Goal: Task Accomplishment & Management: Use online tool/utility

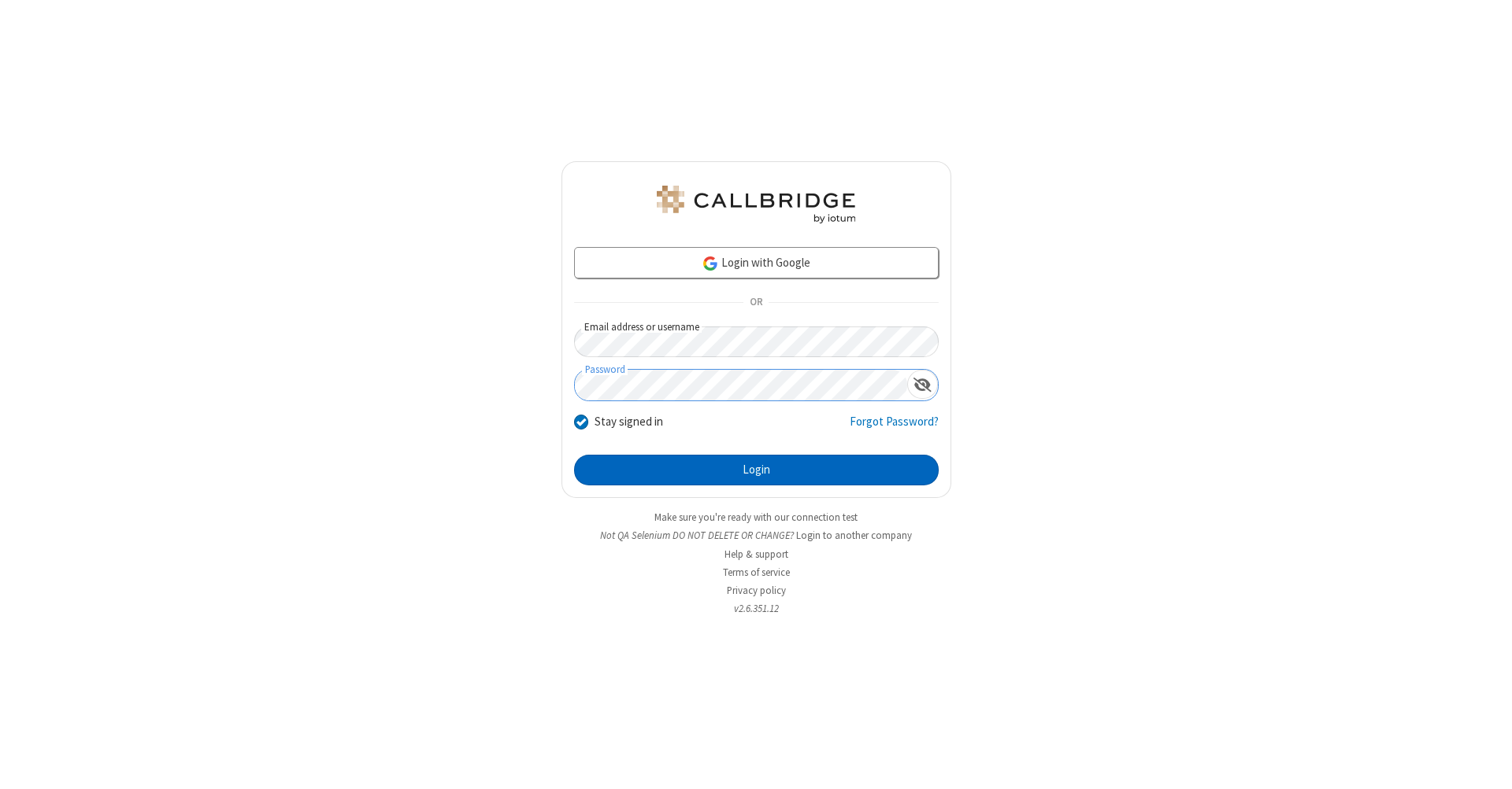
click at [756, 470] on button "Login" at bounding box center [756, 470] width 365 height 32
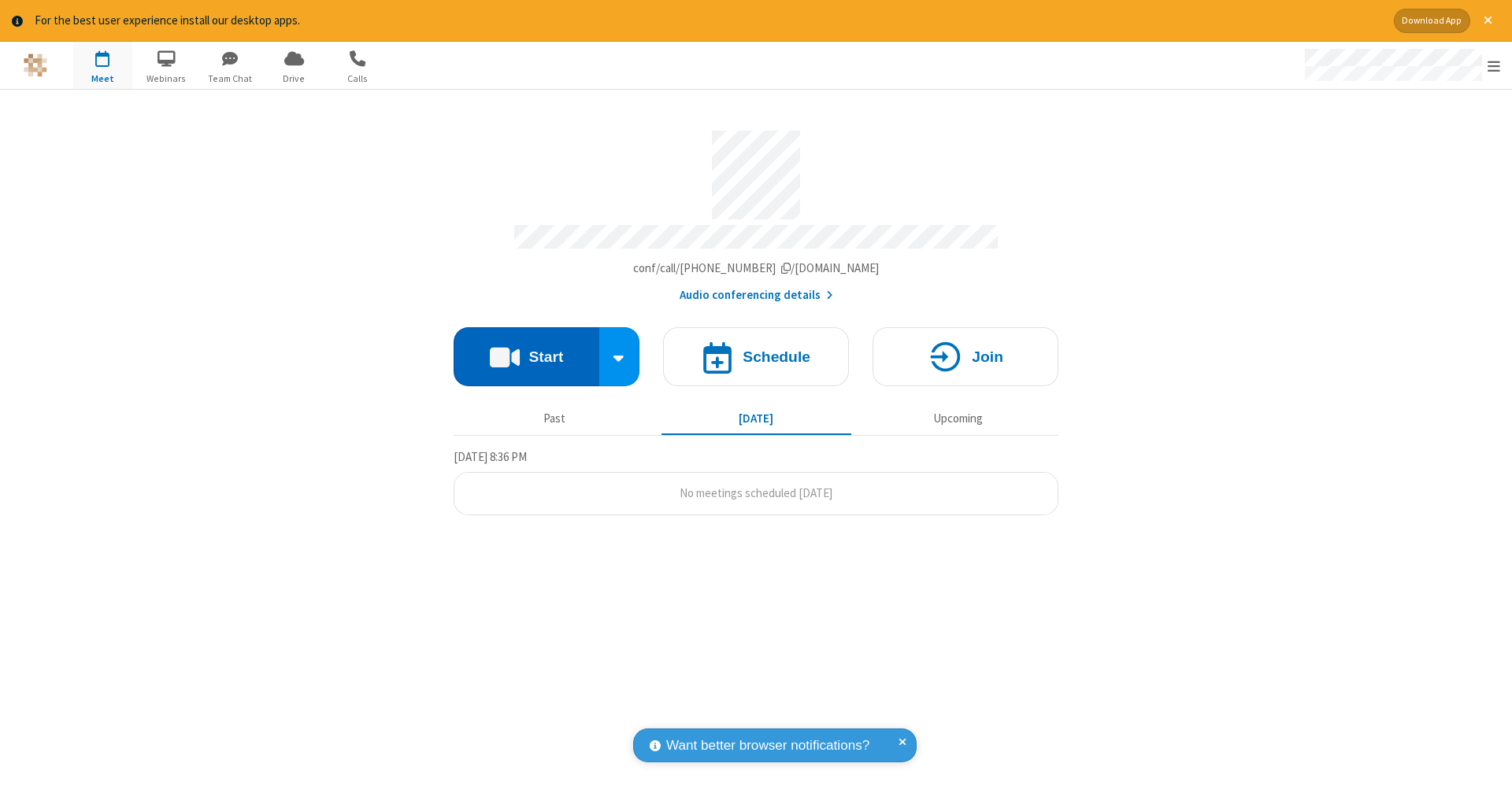
click at [526, 349] on button "Start" at bounding box center [526, 357] width 146 height 59
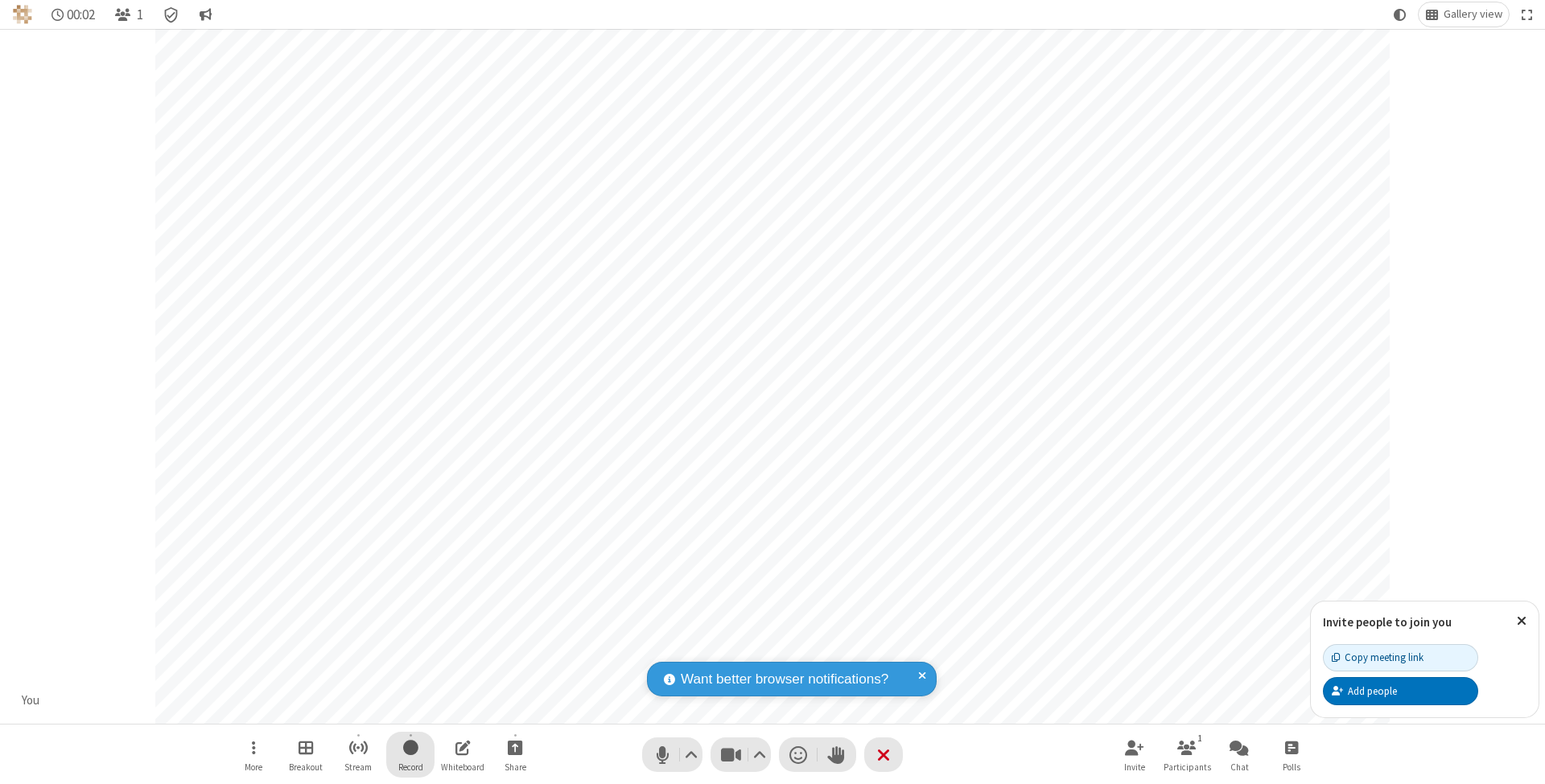
click at [410, 754] on span "Start recording" at bounding box center [411, 747] width 15 height 20
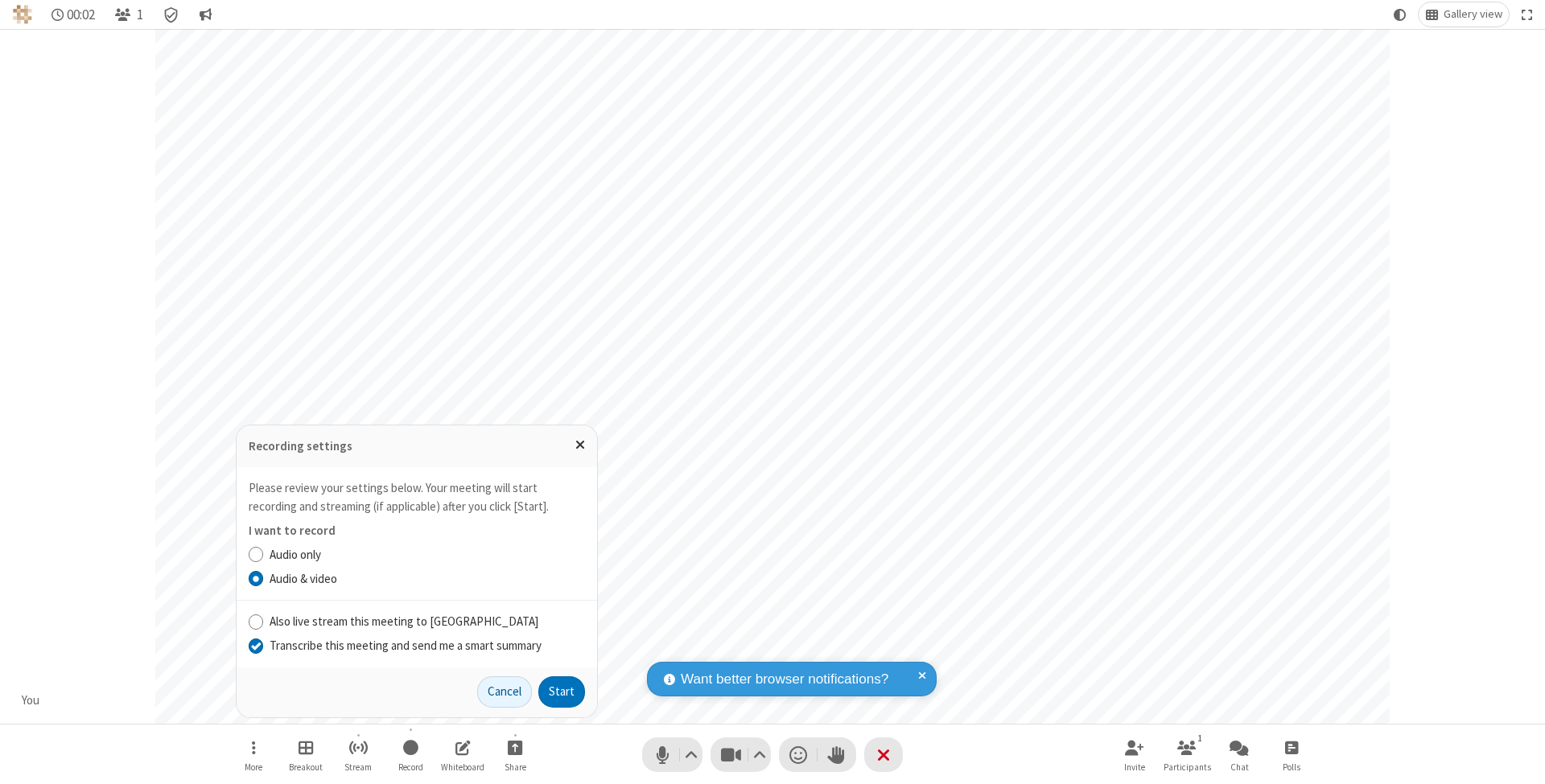
click at [255, 646] on input "Transcribe this meeting and send me a smart summary" at bounding box center [257, 645] width 15 height 17
click at [562, 691] on button "Start" at bounding box center [561, 693] width 47 height 32
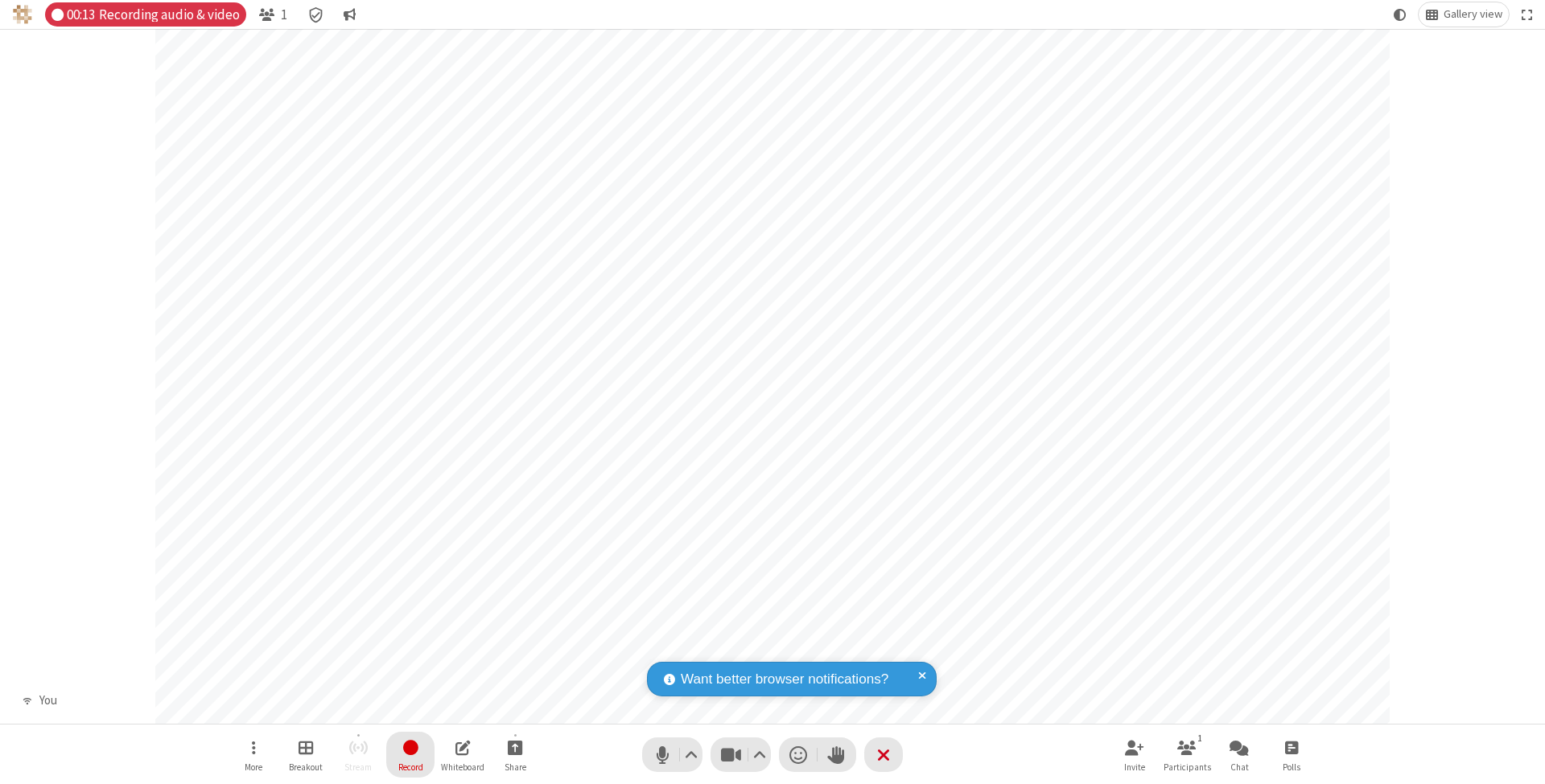
click at [410, 754] on span "Stop recording" at bounding box center [411, 747] width 19 height 20
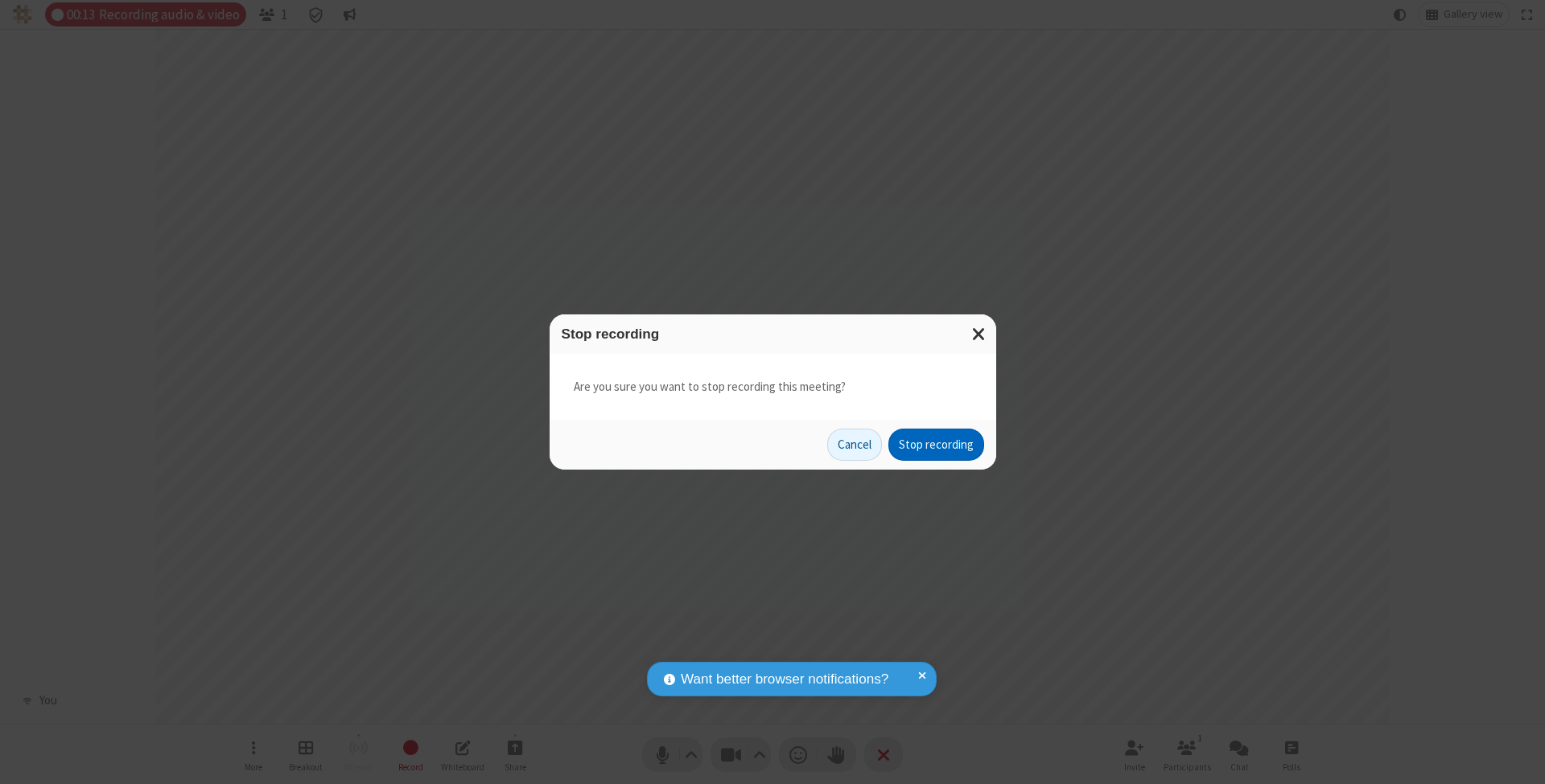
click at [935, 444] on button "Stop recording" at bounding box center [936, 445] width 95 height 32
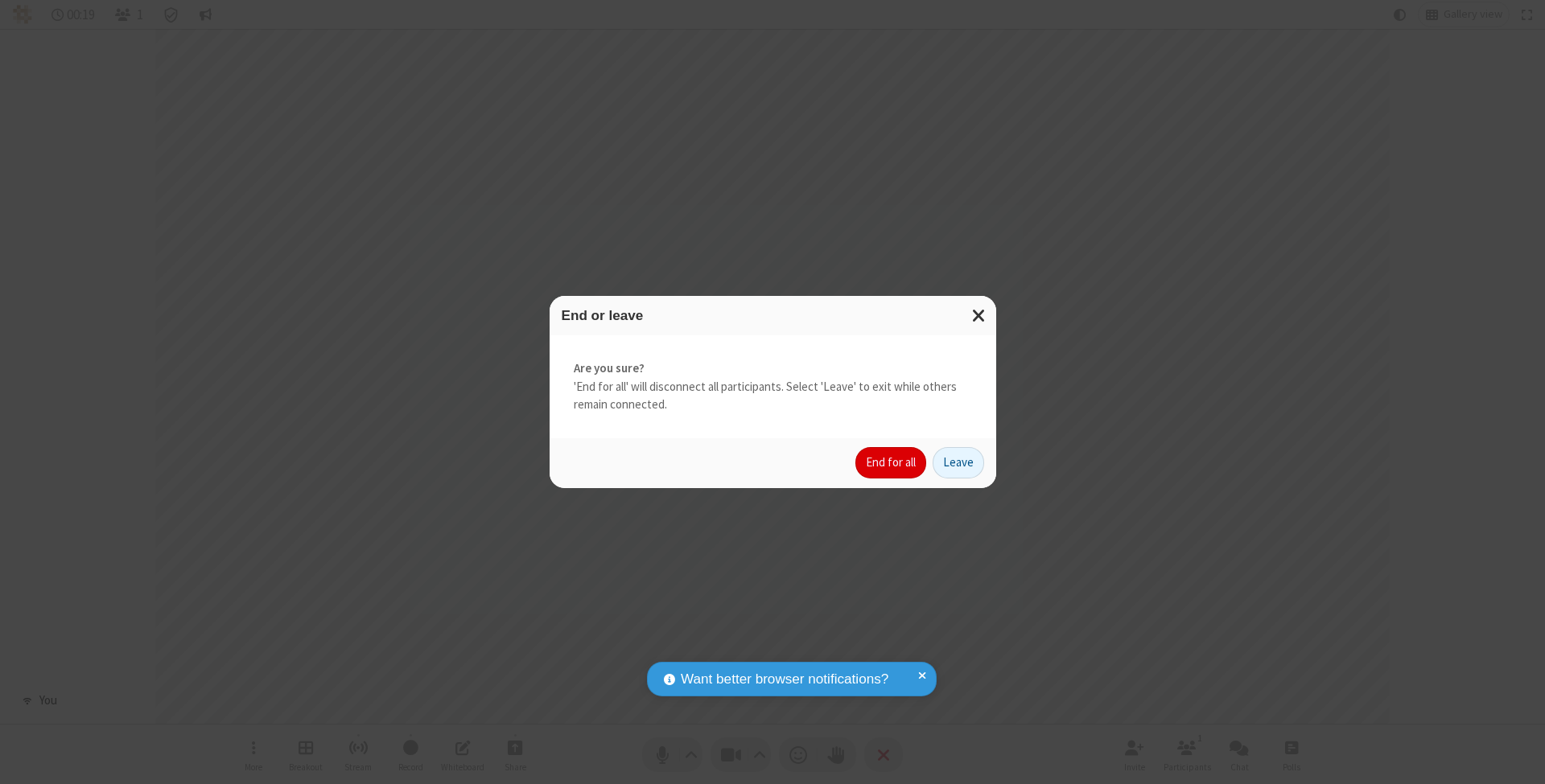
click at [891, 462] on button "End for all" at bounding box center [890, 464] width 71 height 32
